Goal: Transaction & Acquisition: Obtain resource

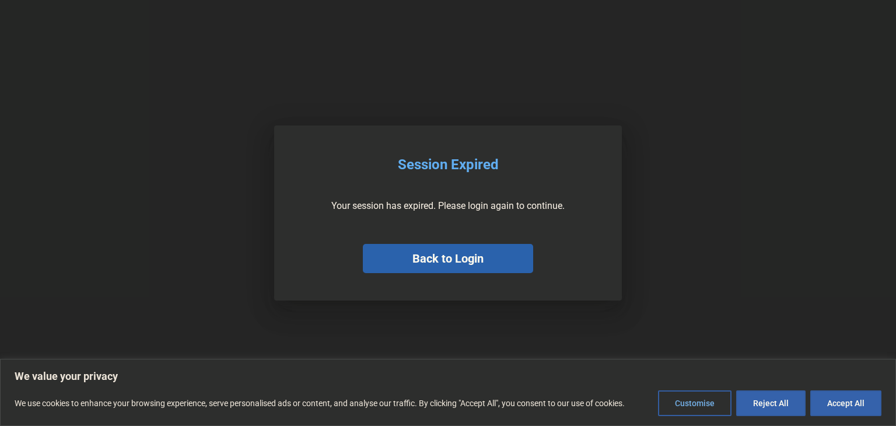
click at [496, 255] on button "Back to Login" at bounding box center [448, 258] width 170 height 29
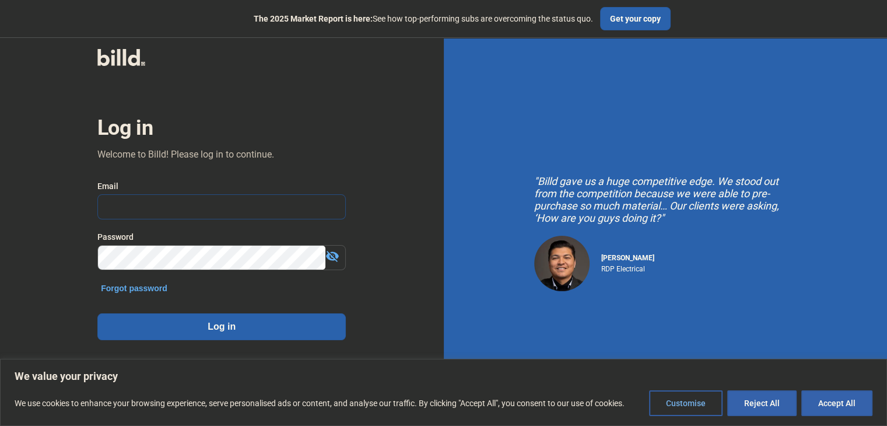
type input "[PERSON_NAME][EMAIL_ADDRESS][DOMAIN_NAME]"
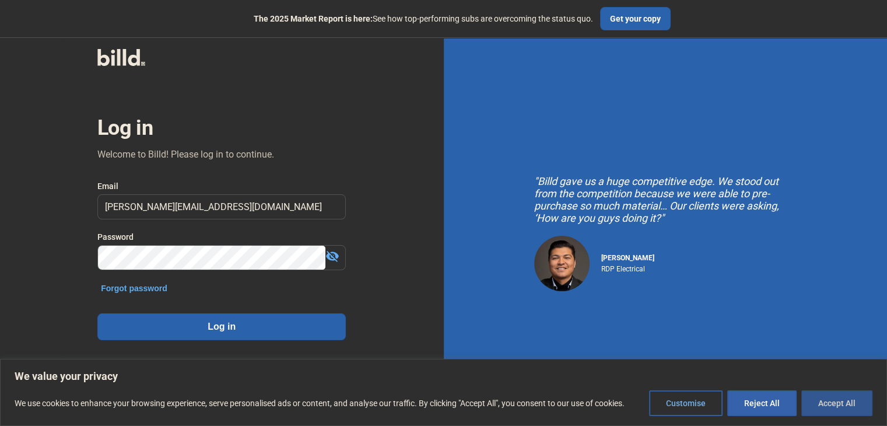
click at [822, 402] on button "Accept All" at bounding box center [836, 403] width 71 height 26
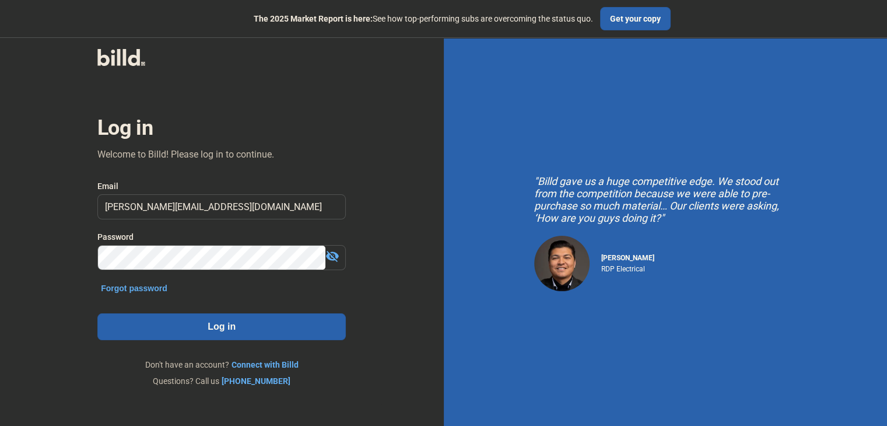
checkbox input "true"
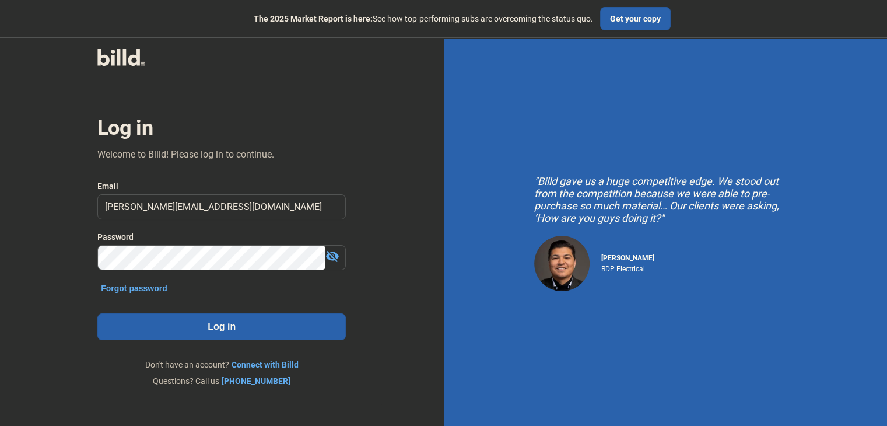
click at [299, 322] on button "Log in" at bounding box center [221, 326] width 248 height 27
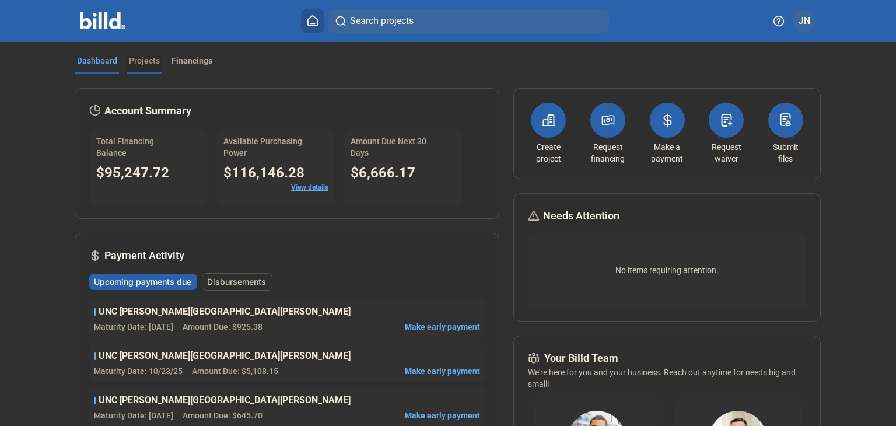
click at [142, 62] on div "Projects" at bounding box center [144, 61] width 31 height 12
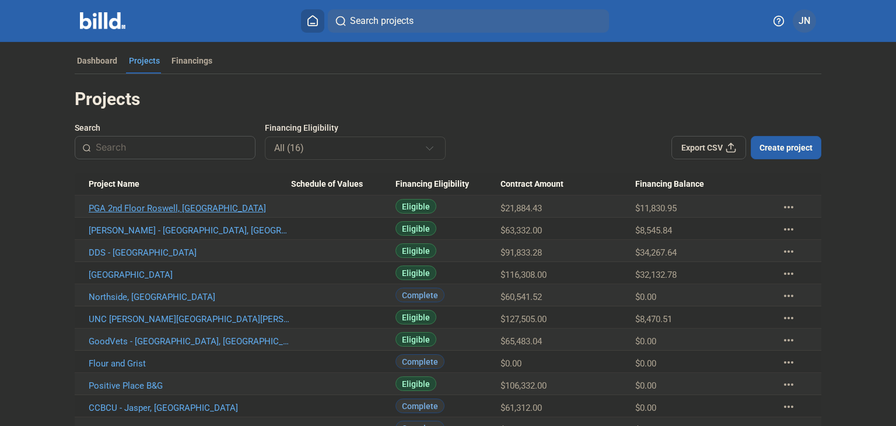
click at [164, 204] on link "PGA 2nd Floor Roswell, [GEOGRAPHIC_DATA]" at bounding box center [190, 208] width 202 height 10
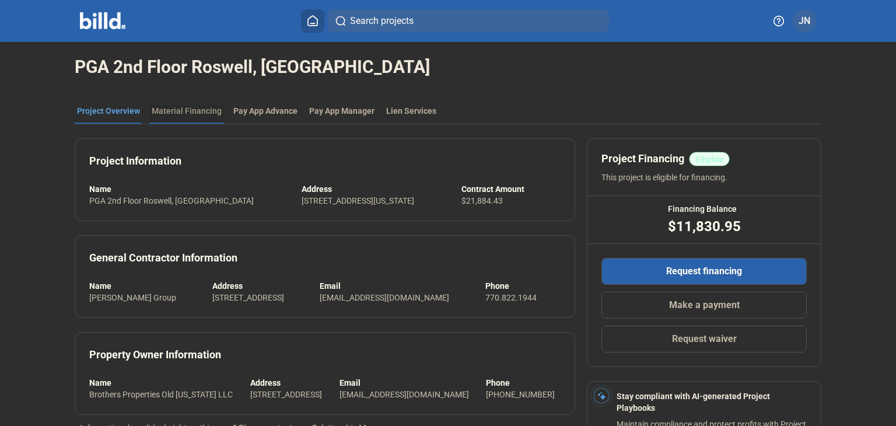
click at [170, 110] on div "Material Financing" at bounding box center [187, 111] width 70 height 12
